Goal: Task Accomplishment & Management: Complete application form

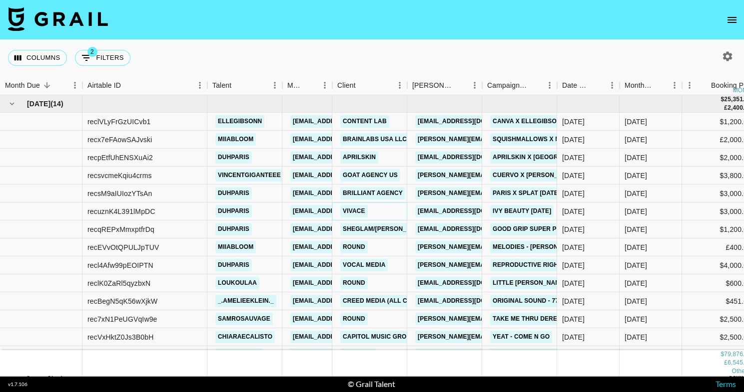
click at [359, 213] on link "VIVACE" at bounding box center [353, 211] width 27 height 12
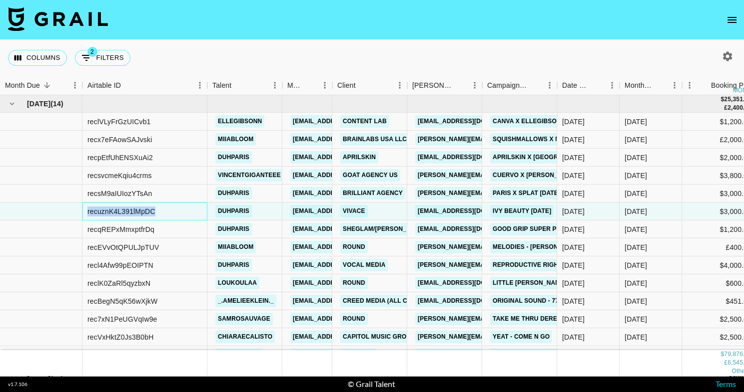
drag, startPoint x: 154, startPoint y: 212, endPoint x: 85, endPoint y: 212, distance: 68.4
click at [85, 212] on div "recuznK4L391lMpDC" at bounding box center [144, 212] width 125 height 18
copy div "recuznK4L391lMpDC"
click at [308, 59] on div "Columns 2 Filters + Booking" at bounding box center [372, 58] width 744 height 36
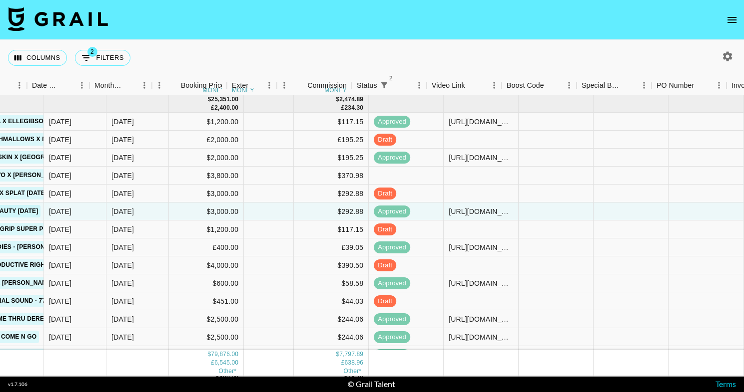
scroll to position [0, 556]
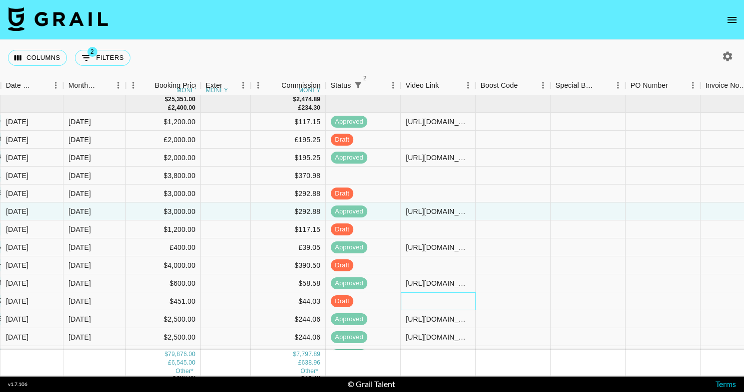
click at [459, 299] on div at bounding box center [437, 302] width 75 height 18
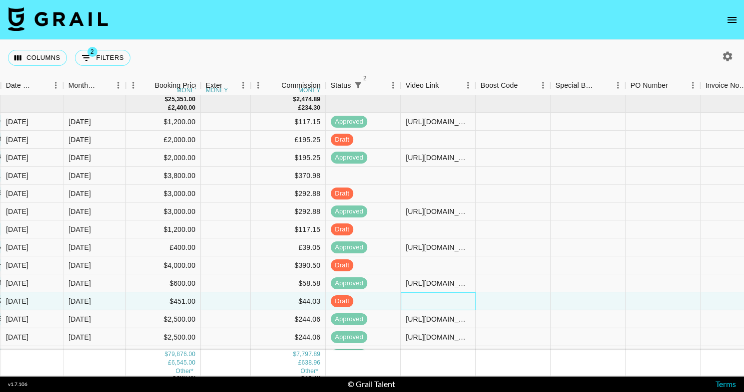
click at [459, 299] on div at bounding box center [437, 302] width 75 height 18
type input "[URL][DOMAIN_NAME]"
click at [469, 62] on div "Columns 2 Filters + Booking" at bounding box center [372, 58] width 744 height 36
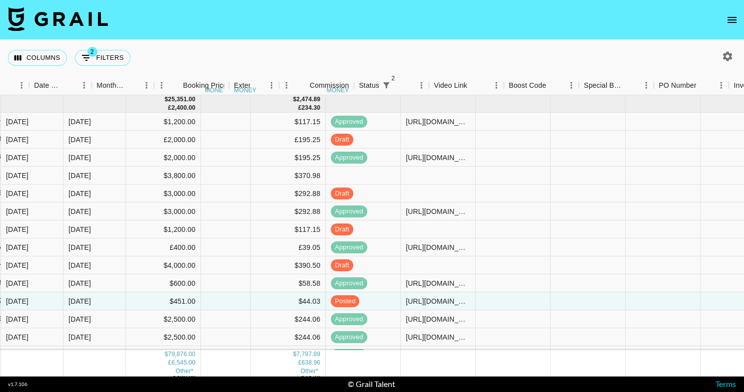
scroll to position [0, 347]
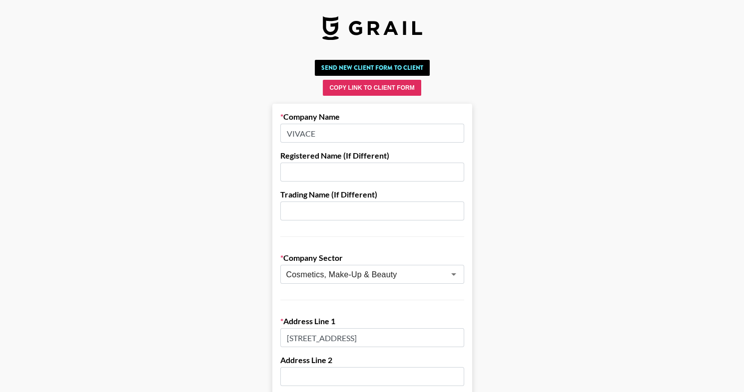
drag, startPoint x: 317, startPoint y: 129, endPoint x: 269, endPoint y: 129, distance: 47.4
click at [355, 336] on input "25 Harbor Park Dr" at bounding box center [372, 338] width 184 height 19
drag, startPoint x: 315, startPoint y: 141, endPoint x: 286, endPoint y: 123, distance: 33.7
click at [286, 123] on div "Company Name VIVACE" at bounding box center [372, 127] width 184 height 31
